Goal: Task Accomplishment & Management: Use online tool/utility

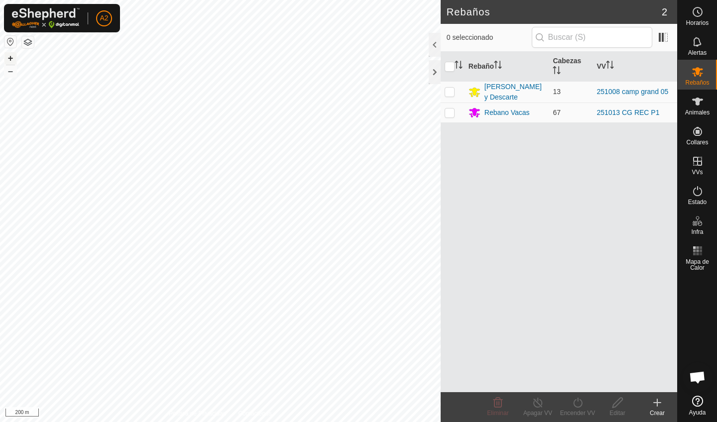
click at [11, 58] on button "+" at bounding box center [10, 58] width 12 height 12
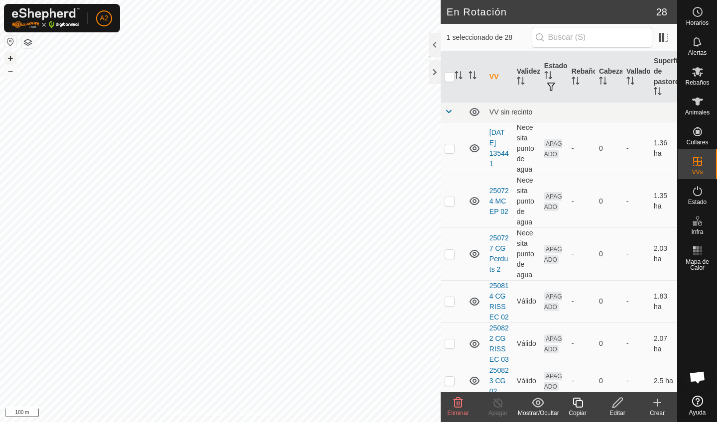
click at [13, 62] on button "+" at bounding box center [10, 58] width 12 height 12
click at [13, 59] on button "+" at bounding box center [10, 58] width 12 height 12
click at [12, 68] on button "–" at bounding box center [10, 71] width 12 height 12
click at [659, 407] on icon at bounding box center [658, 403] width 12 height 12
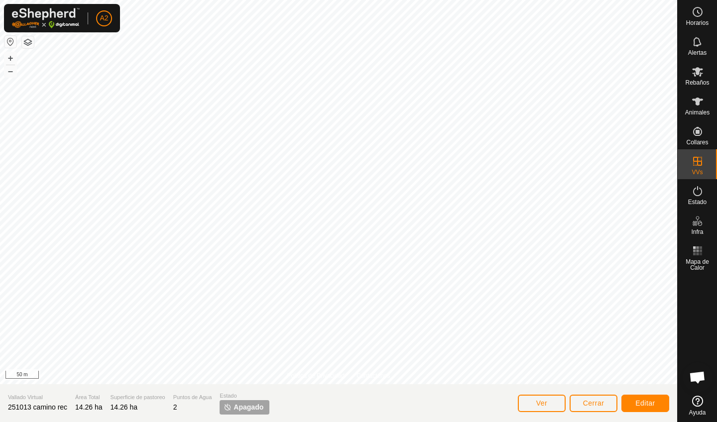
scroll to position [195, 0]
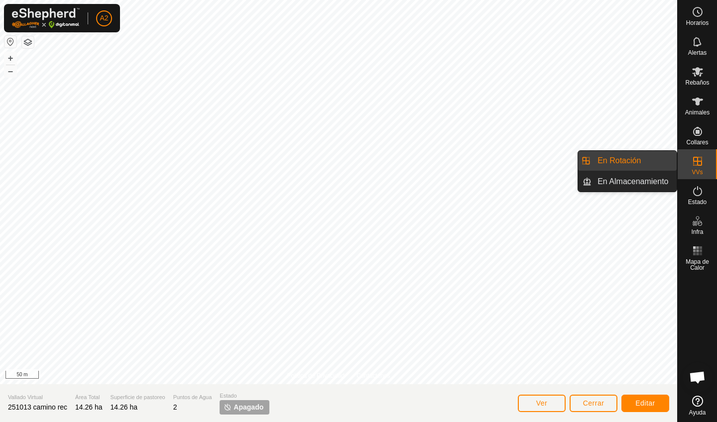
click at [593, 405] on span "Cerrar" at bounding box center [593, 404] width 21 height 8
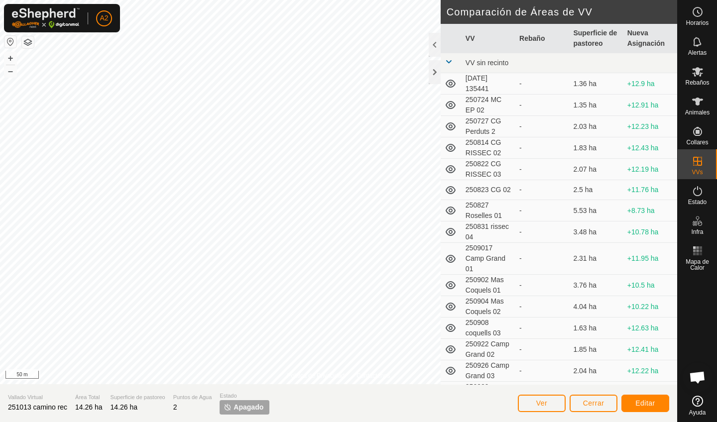
click at [584, 405] on span "Cerrar" at bounding box center [593, 404] width 21 height 8
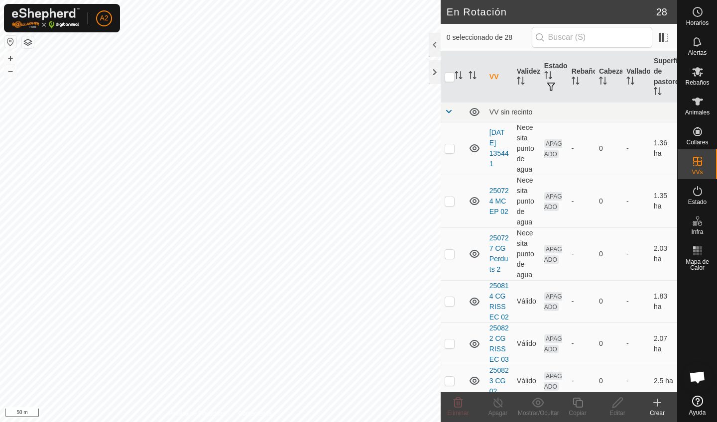
click at [656, 412] on div "Crear" at bounding box center [658, 413] width 40 height 9
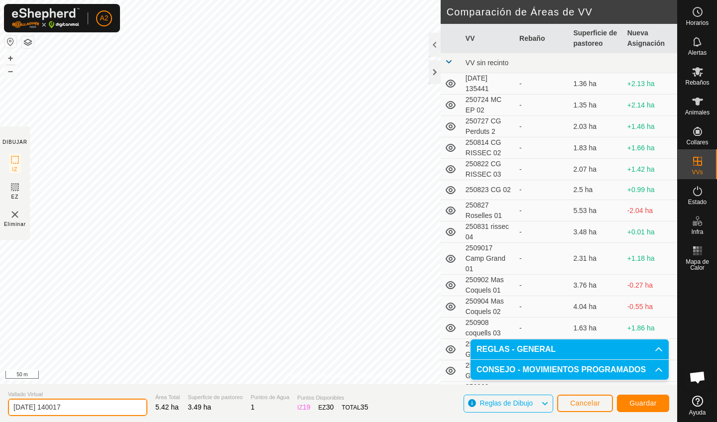
click at [91, 406] on input "[DATE] 140017" at bounding box center [77, 407] width 139 height 17
type input "2"
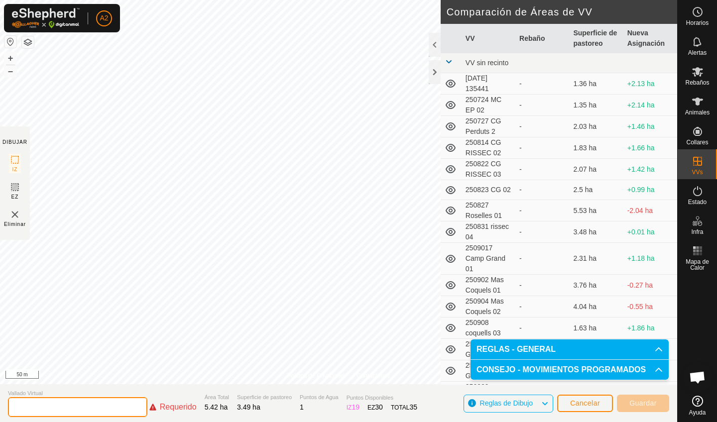
type input "c"
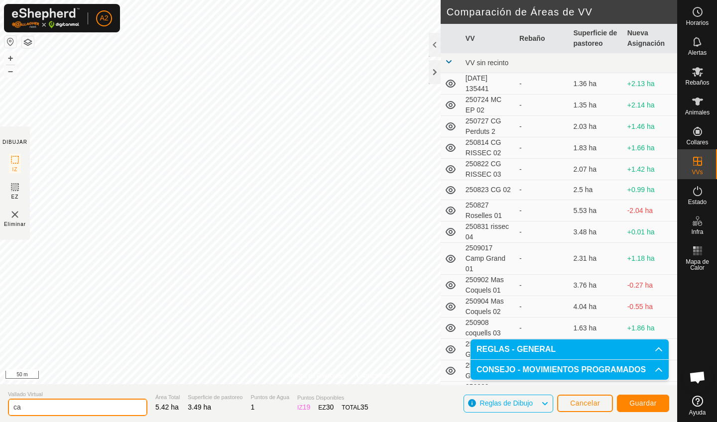
type input "c"
type input "zona espera bosque"
click at [633, 407] on button "Guardar" at bounding box center [643, 403] width 52 height 17
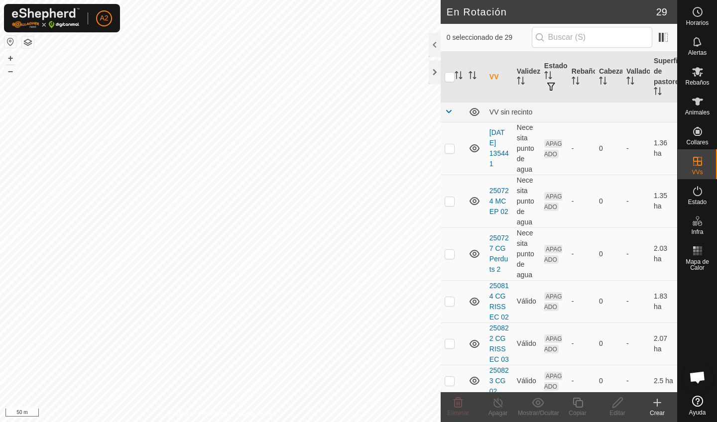
checkbox input "true"
click at [577, 407] on icon at bounding box center [578, 403] width 10 height 10
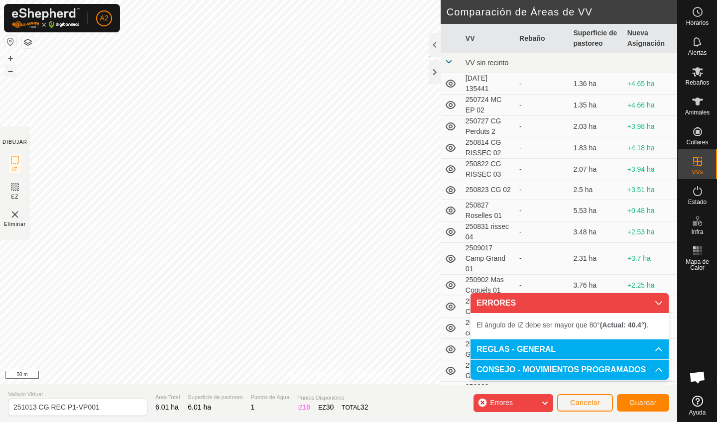
click at [9, 71] on button "–" at bounding box center [10, 71] width 12 height 12
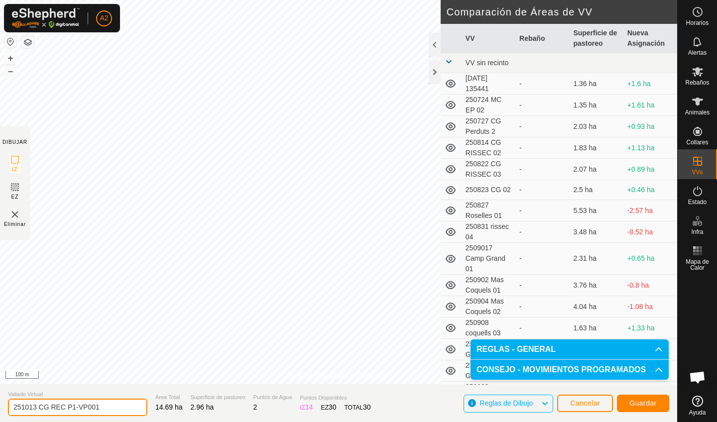
click at [103, 409] on input "251013 CG REC P1-VP001" at bounding box center [77, 407] width 139 height 17
type input "2"
type input "camino rec-bosque"
click at [649, 397] on button "Guardar" at bounding box center [643, 403] width 52 height 17
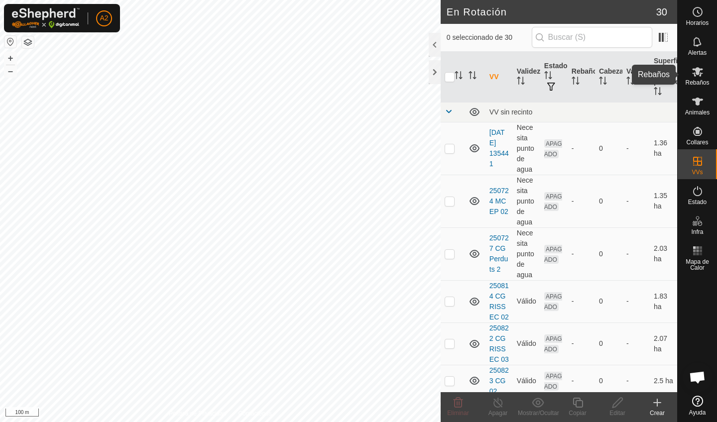
click at [699, 70] on icon at bounding box center [697, 71] width 11 height 9
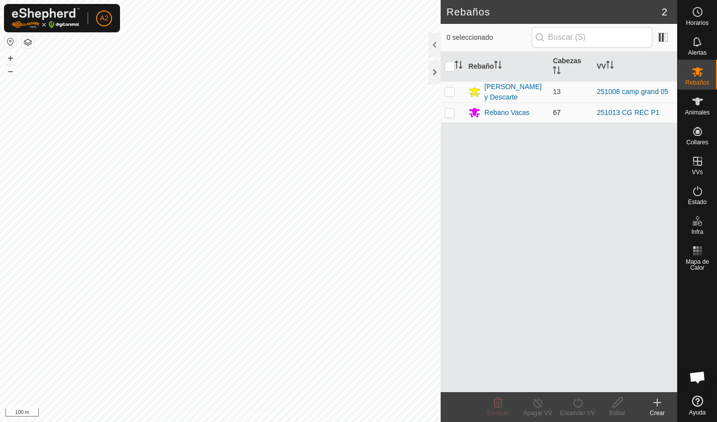
click at [454, 117] on td at bounding box center [453, 113] width 24 height 20
checkbox input "true"
click at [580, 408] on icon at bounding box center [578, 403] width 12 height 12
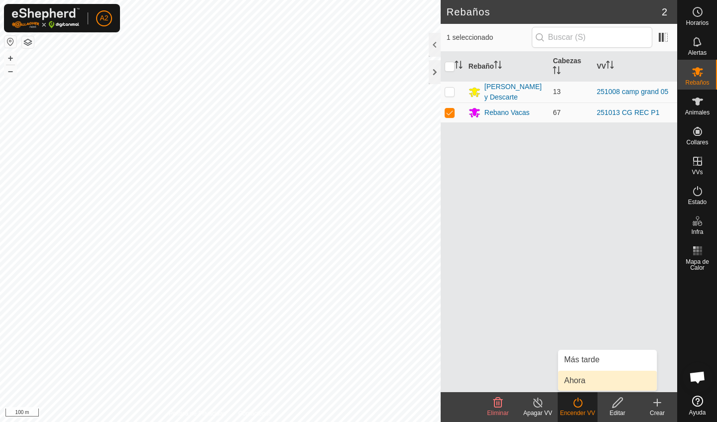
click at [587, 383] on link "Ahora" at bounding box center [607, 381] width 99 height 20
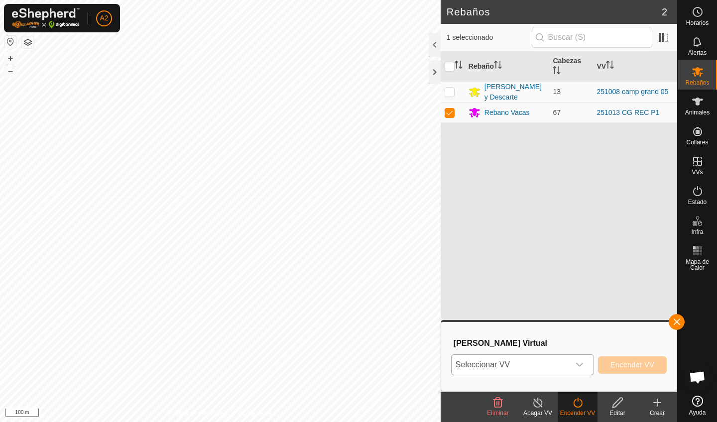
click at [556, 369] on span "Seleccionar VV" at bounding box center [511, 365] width 118 height 20
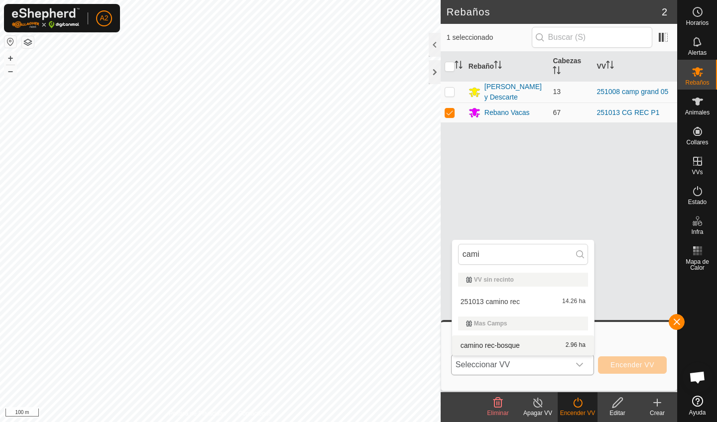
type input "cami"
click at [510, 349] on li "camino rec-bosque 2.96 ha" at bounding box center [523, 346] width 142 height 20
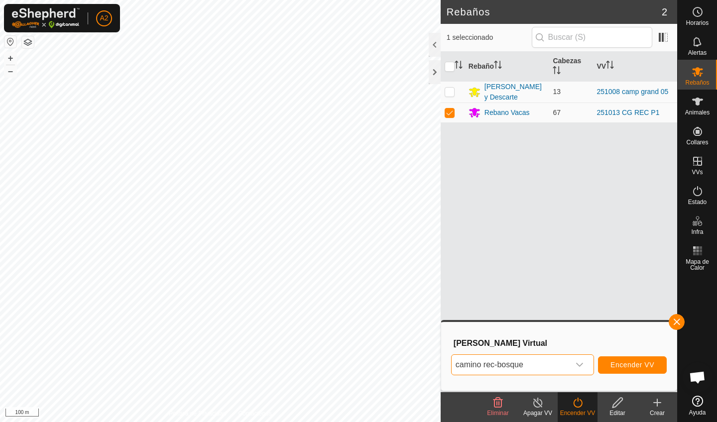
click at [639, 360] on button "Encender VV" at bounding box center [632, 365] width 69 height 17
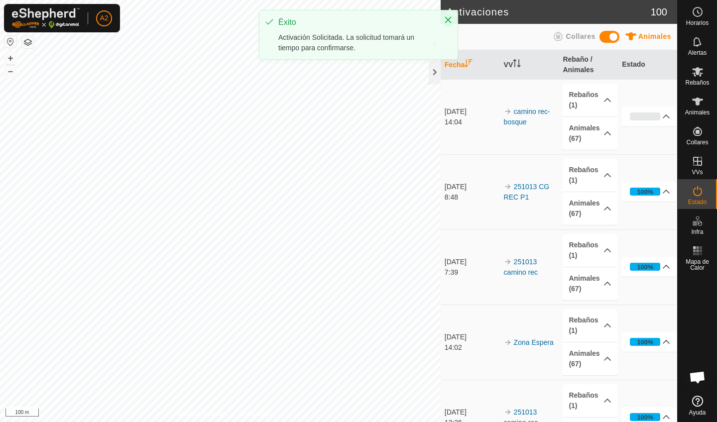
click at [449, 20] on icon "Close" at bounding box center [448, 20] width 6 height 6
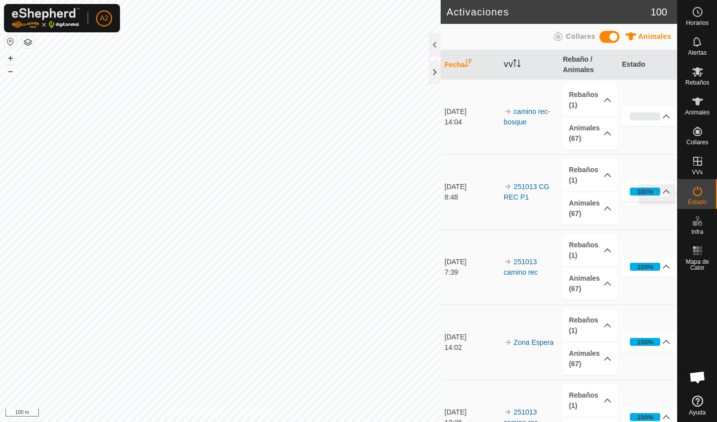
click at [700, 201] on span "Estado" at bounding box center [697, 202] width 18 height 6
click at [670, 119] on p-accordion-header "0%" at bounding box center [649, 117] width 54 height 20
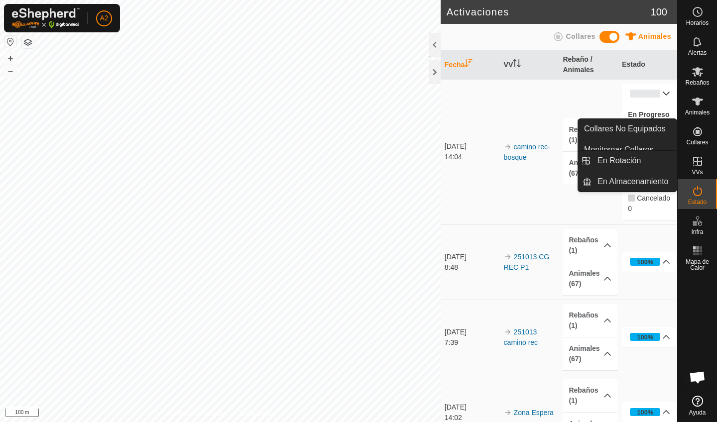
click at [701, 165] on icon at bounding box center [697, 161] width 9 height 9
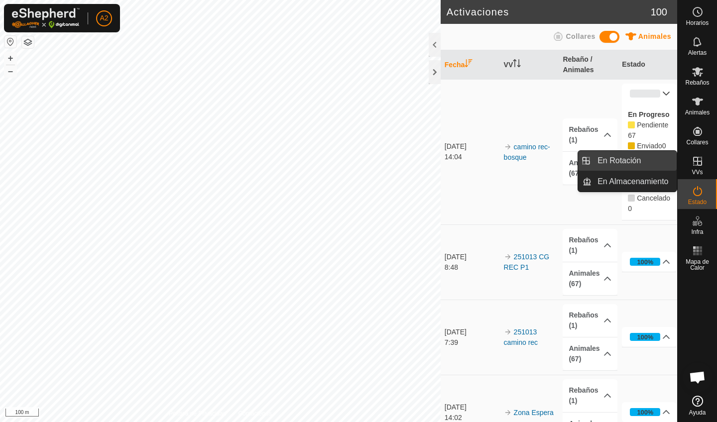
click at [635, 161] on link "En Rotación" at bounding box center [634, 161] width 85 height 20
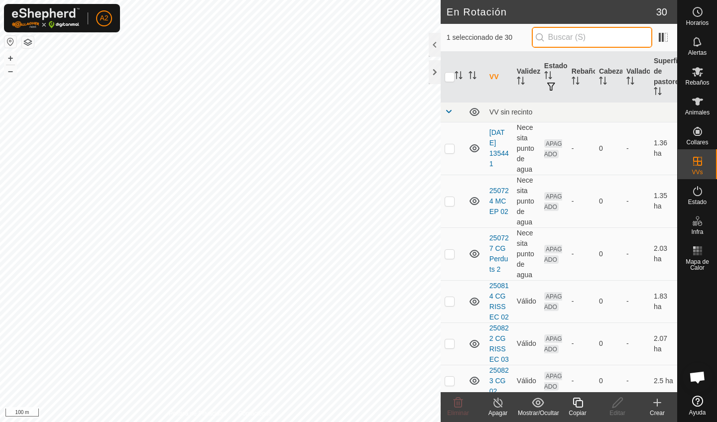
click at [582, 39] on input "text" at bounding box center [592, 37] width 121 height 21
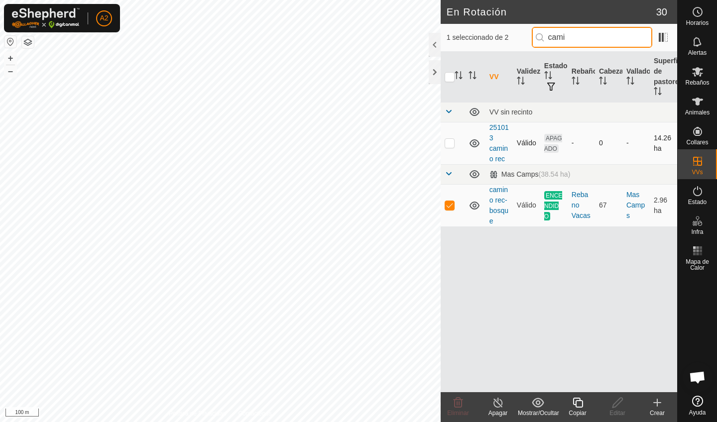
type input "cami"
click at [452, 141] on p-checkbox at bounding box center [450, 143] width 10 height 8
checkbox input "true"
click at [449, 206] on p-checkbox at bounding box center [450, 205] width 10 height 8
checkbox input "false"
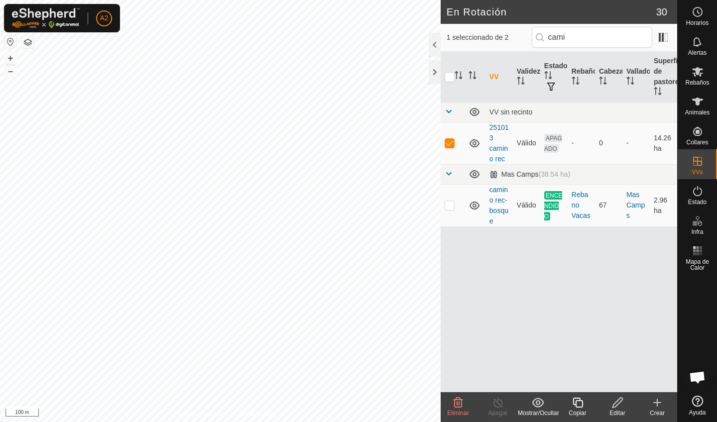
click at [458, 410] on span "Eliminar" at bounding box center [457, 413] width 21 height 7
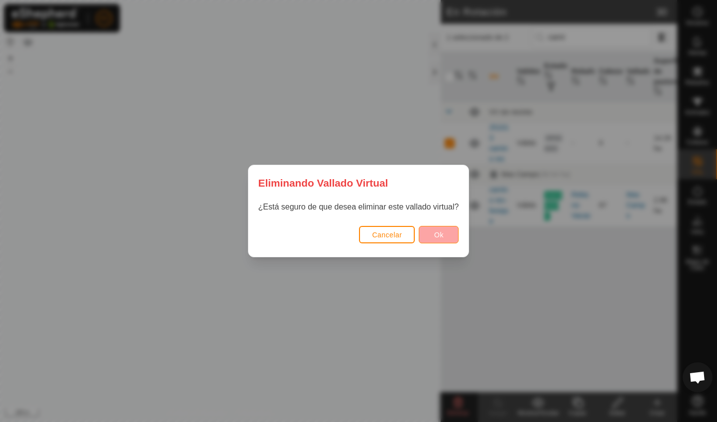
click at [438, 238] on span "Ok" at bounding box center [438, 235] width 9 height 8
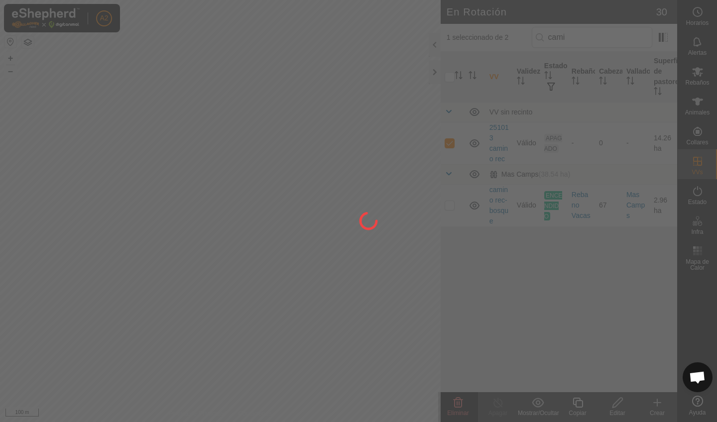
checkbox input "false"
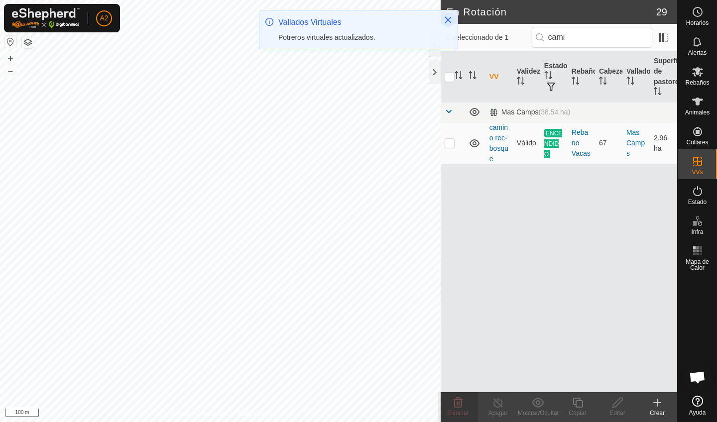
click at [450, 20] on icon "Close" at bounding box center [448, 20] width 8 height 8
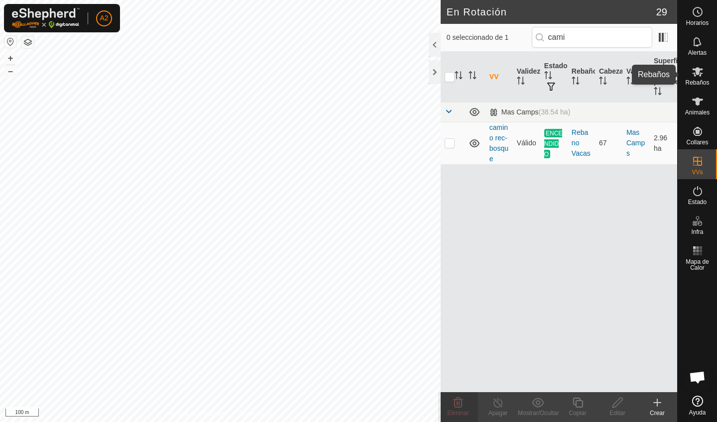
click at [696, 76] on icon at bounding box center [698, 72] width 12 height 12
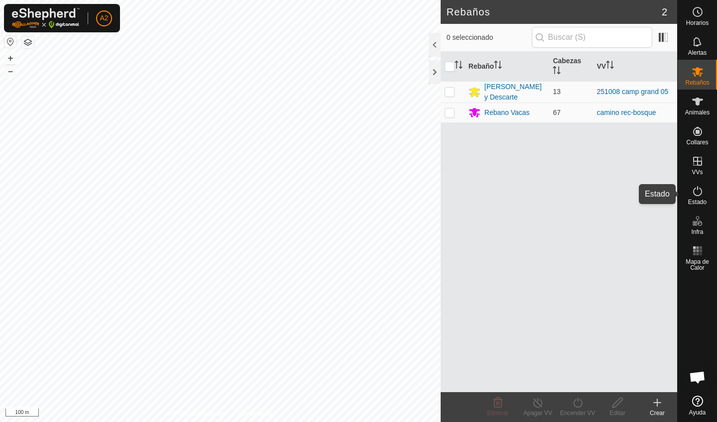
click at [700, 203] on span "Estado" at bounding box center [697, 202] width 18 height 6
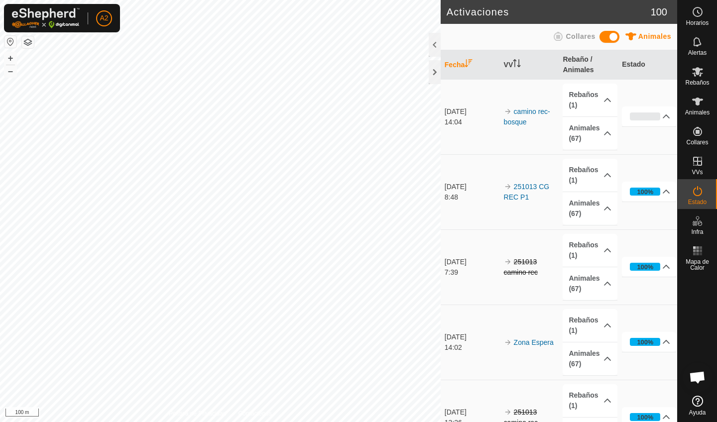
click at [702, 198] on es-activation-svg-icon at bounding box center [698, 191] width 18 height 16
click at [524, 111] on link "camino rec-bosque" at bounding box center [527, 117] width 46 height 18
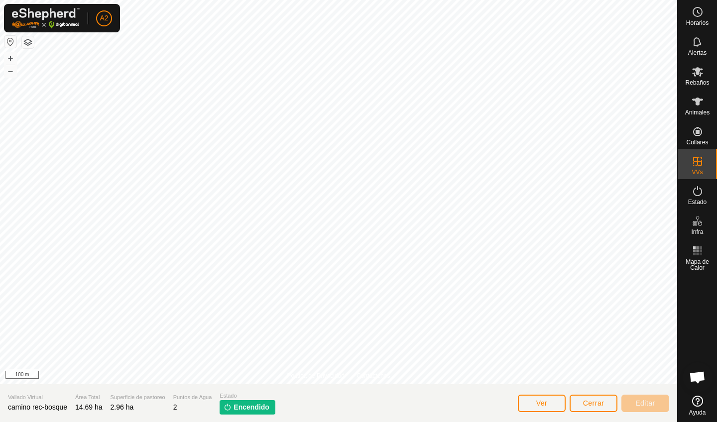
click at [601, 407] on span "Cerrar" at bounding box center [593, 404] width 21 height 8
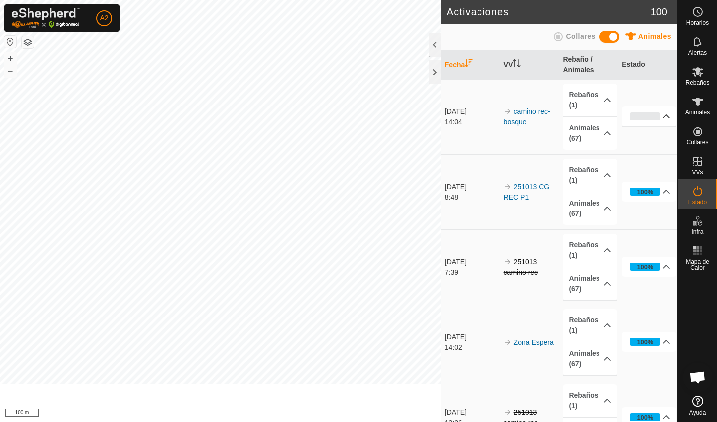
click at [644, 119] on p-accordion-header "0%" at bounding box center [649, 117] width 54 height 20
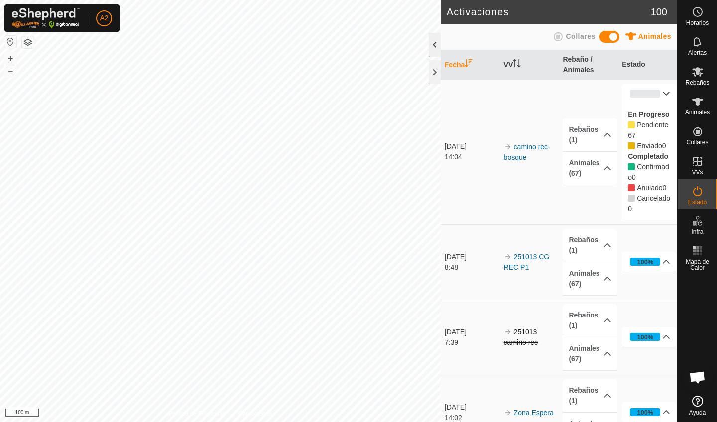
click at [435, 46] on div at bounding box center [435, 45] width 12 height 24
